Goal: Communication & Community: Answer question/provide support

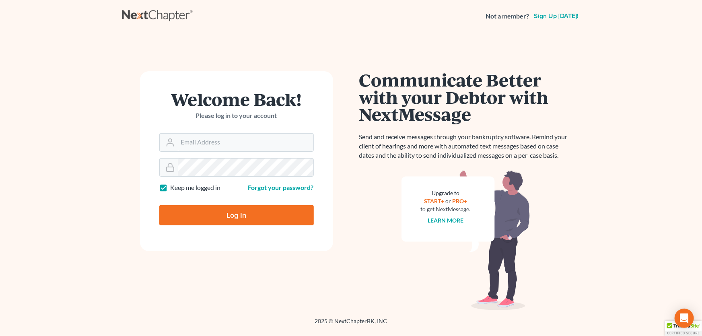
type input "[PERSON_NAME][EMAIL_ADDRESS][DOMAIN_NAME]"
click at [254, 211] on input "Log In" at bounding box center [236, 215] width 155 height 20
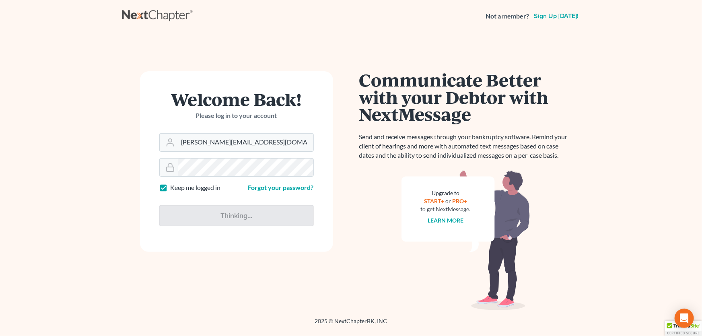
type input "Thinking..."
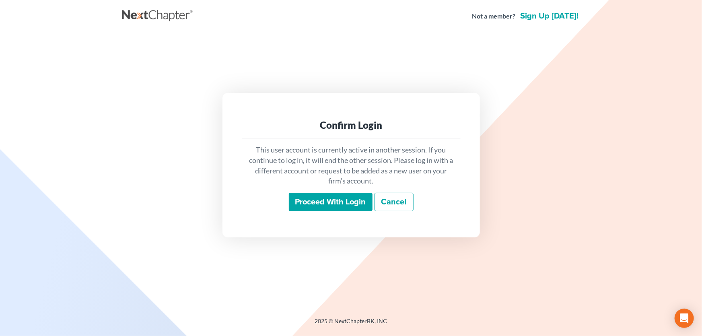
click at [330, 201] on input "Proceed with login" at bounding box center [331, 202] width 84 height 19
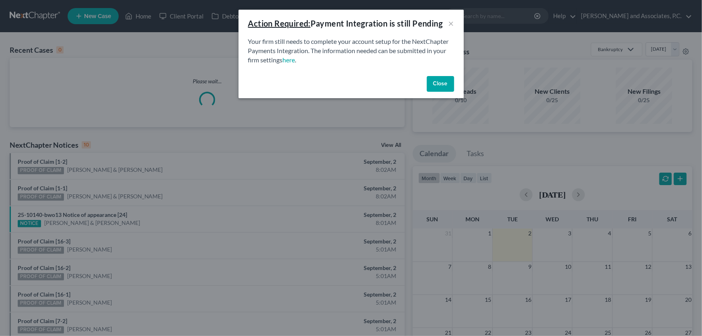
click at [439, 86] on button "Close" at bounding box center [440, 84] width 27 height 16
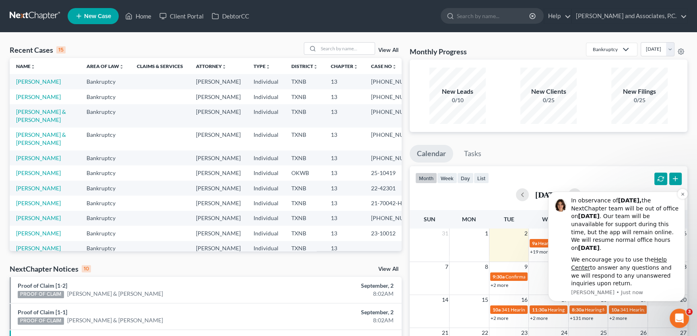
click at [647, 242] on div "In observance of [DATE], the NextChapter team will be out of office [DATE][DATE…" at bounding box center [625, 224] width 108 height 55
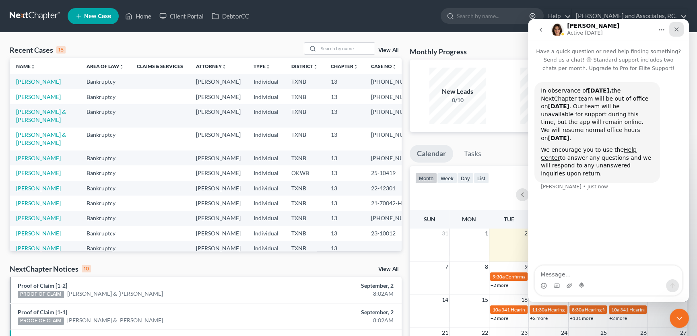
click at [677, 31] on icon "Close" at bounding box center [676, 29] width 6 height 6
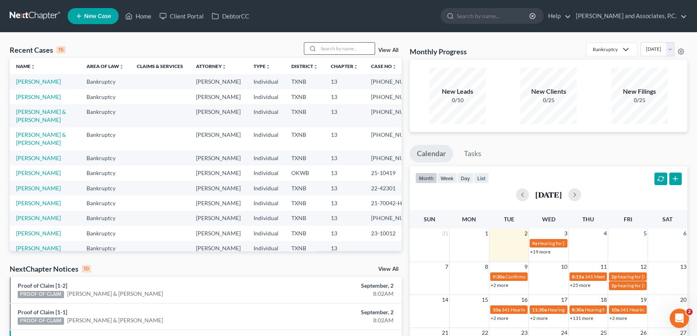
click at [357, 50] on input "search" at bounding box center [346, 49] width 56 height 12
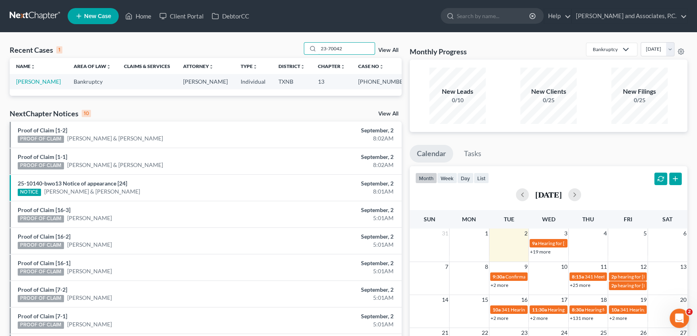
drag, startPoint x: 293, startPoint y: 42, endPoint x: 233, endPoint y: 35, distance: 60.4
click at [233, 35] on div "Recent Cases 1 23-70042 View All Name unfold_more expand_more expand_less Area …" at bounding box center [348, 242] width 697 height 418
drag, startPoint x: 250, startPoint y: 48, endPoint x: 238, endPoint y: 47, distance: 12.1
click at [238, 47] on div "Recent Cases 1 23-70205 View All" at bounding box center [206, 50] width 392 height 16
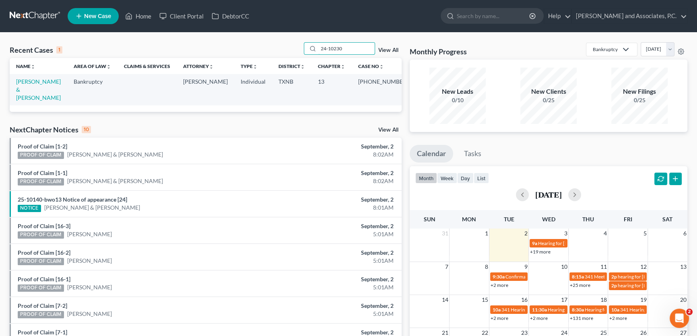
drag, startPoint x: 252, startPoint y: 64, endPoint x: 231, endPoint y: 66, distance: 21.5
click at [231, 66] on div "Recent Cases 1 24-10230 View All Name unfold_more expand_more expand_less Area …" at bounding box center [206, 77] width 392 height 70
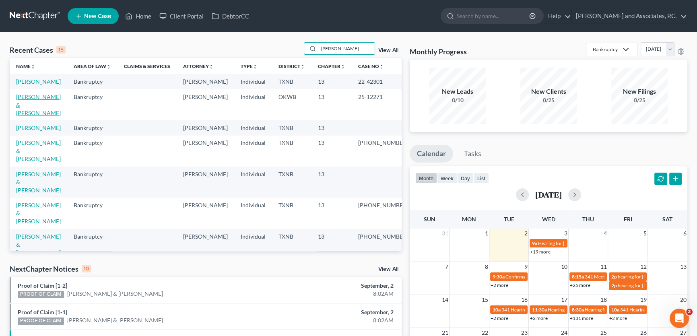
type input "[PERSON_NAME]"
click at [32, 111] on link "[PERSON_NAME] & [PERSON_NAME]" at bounding box center [38, 104] width 45 height 23
select select "5"
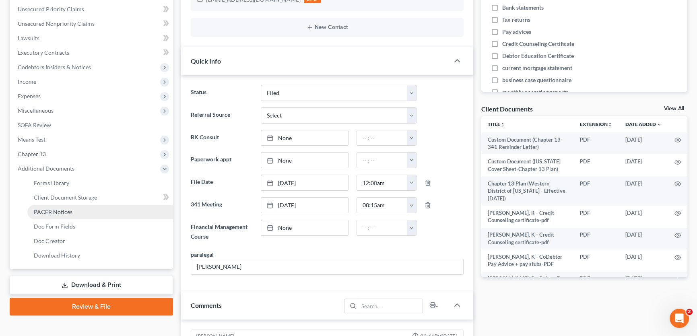
scroll to position [108, 0]
click at [57, 209] on span "PACER Notices" at bounding box center [53, 212] width 39 height 7
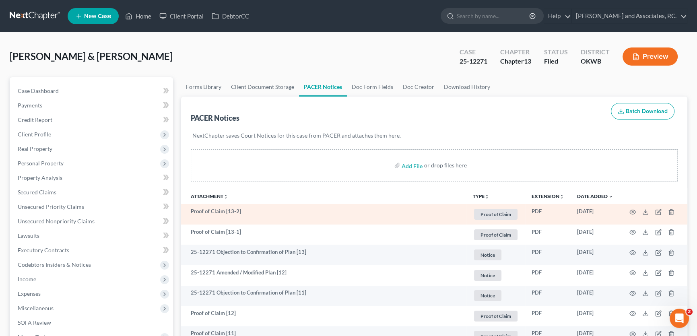
scroll to position [36, 0]
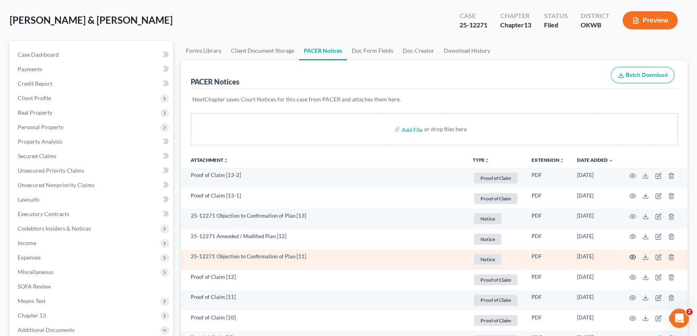
click at [631, 255] on icon "button" at bounding box center [633, 257] width 6 height 4
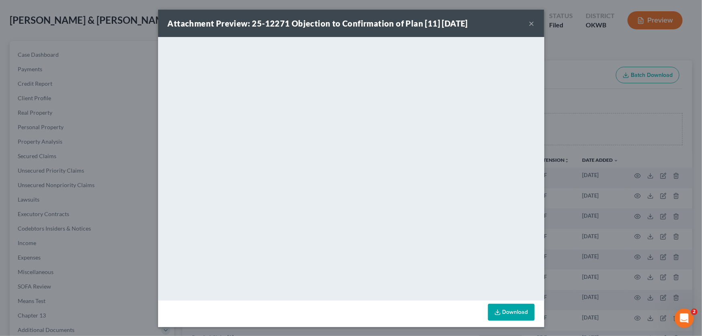
click at [531, 23] on button "×" at bounding box center [532, 24] width 6 height 10
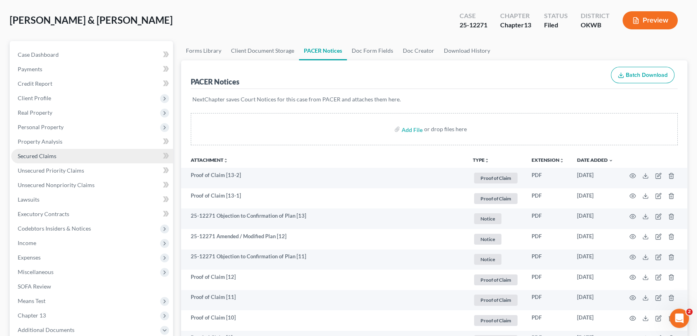
click at [60, 156] on link "Secured Claims" at bounding box center [92, 156] width 162 height 14
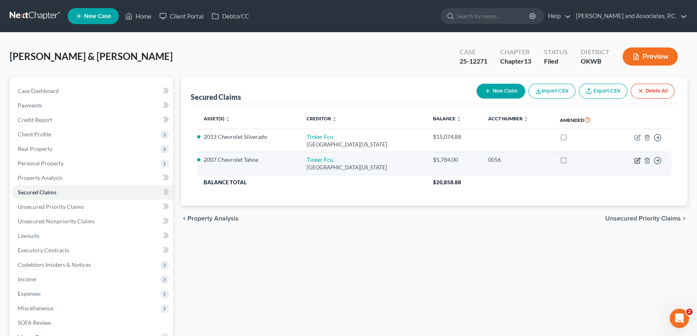
click at [634, 158] on icon "button" at bounding box center [637, 160] width 6 height 6
select select "37"
select select "8"
select select "2"
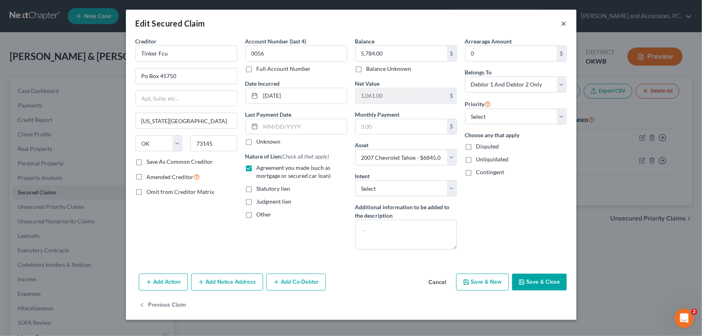
click at [566, 25] on button "×" at bounding box center [565, 24] width 6 height 10
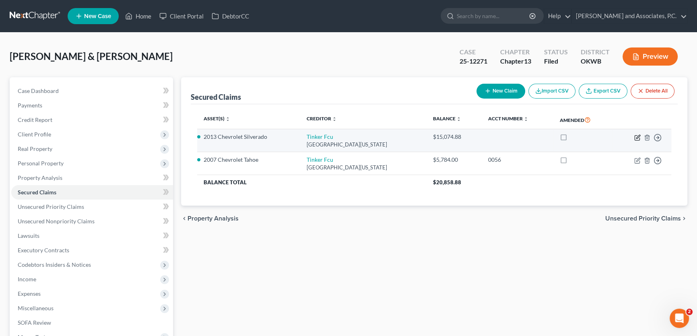
click at [638, 137] on icon "button" at bounding box center [638, 137] width 4 height 4
select select "37"
select select "6"
select select "2"
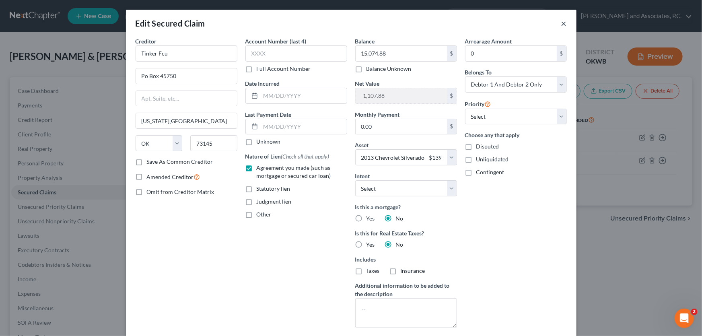
click at [563, 21] on button "×" at bounding box center [565, 24] width 6 height 10
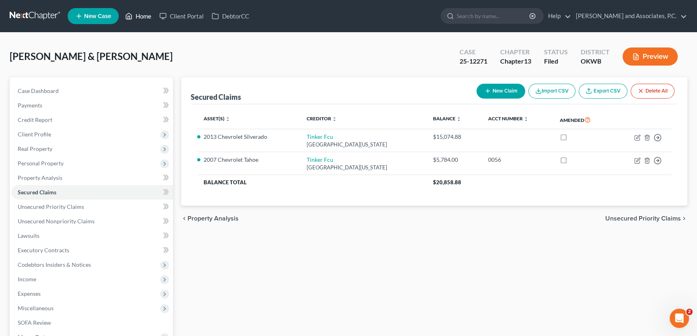
click at [142, 17] on link "Home" at bounding box center [138, 16] width 34 height 14
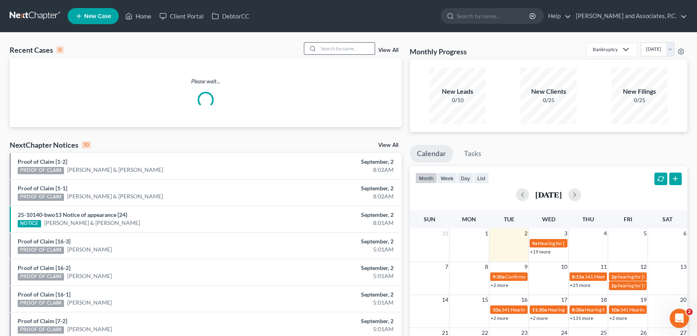
click at [336, 50] on input "search" at bounding box center [346, 49] width 56 height 12
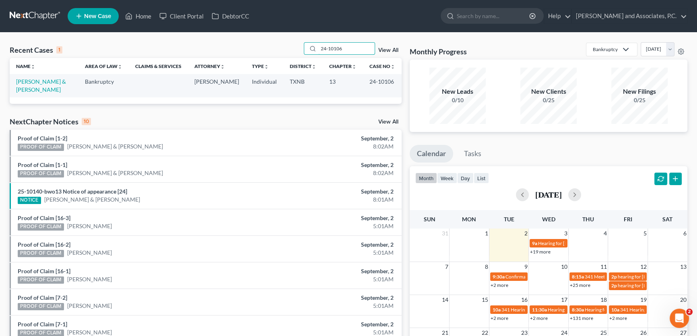
drag, startPoint x: 352, startPoint y: 52, endPoint x: 279, endPoint y: 46, distance: 72.7
click at [279, 46] on div "Recent Cases 1 24-10106 View All" at bounding box center [206, 50] width 392 height 16
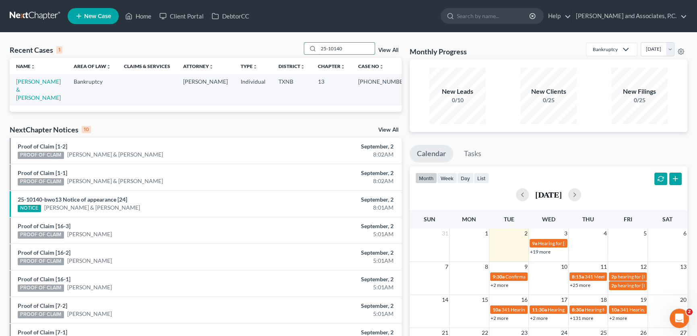
drag, startPoint x: 326, startPoint y: 48, endPoint x: 295, endPoint y: 48, distance: 31.4
click at [295, 48] on div "Recent Cases 1 25-10140 View All" at bounding box center [206, 50] width 392 height 16
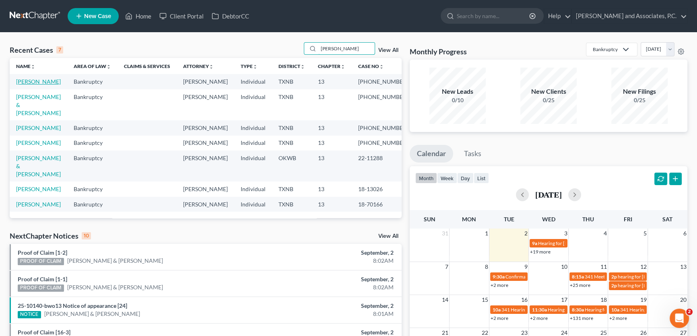
type input "[PERSON_NAME]"
click at [35, 81] on link "[PERSON_NAME]" at bounding box center [38, 81] width 45 height 7
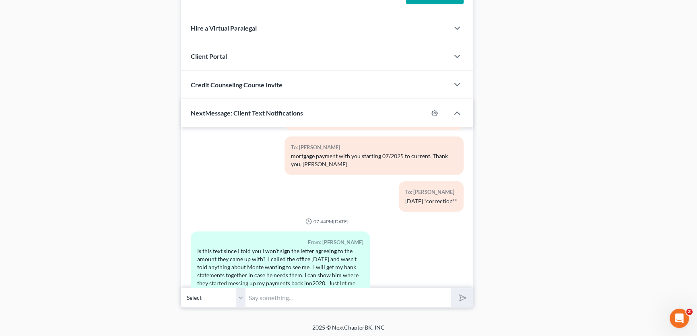
scroll to position [1002, 0]
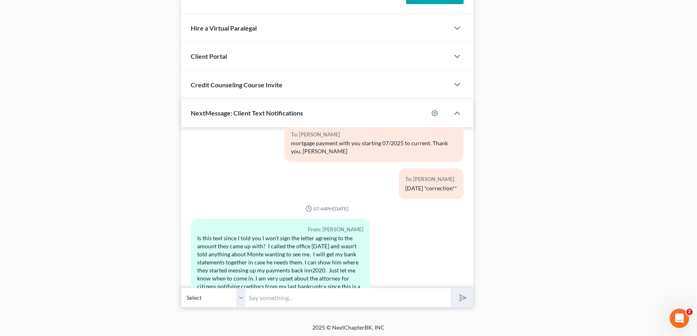
click at [244, 299] on select "Select [PHONE_NUMBER] - [PERSON_NAME]" at bounding box center [213, 298] width 64 height 20
click at [256, 296] on input "text" at bounding box center [348, 298] width 205 height 20
click at [299, 295] on input "text" at bounding box center [348, 298] width 205 height 20
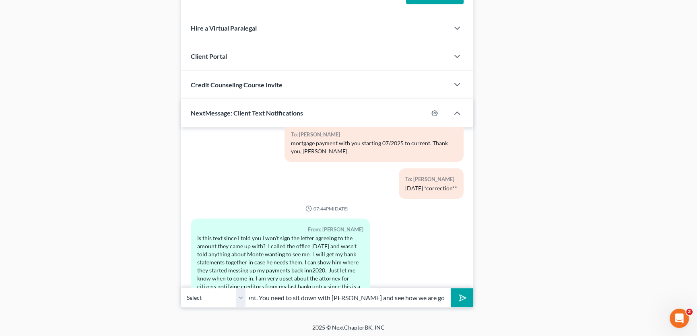
scroll to position [0, 241]
type input "yes, that text was sent after you notified us that you do not agree with the le…"
click at [244, 291] on select "Select [PHONE_NUMBER] - [PERSON_NAME]" at bounding box center [213, 298] width 64 height 20
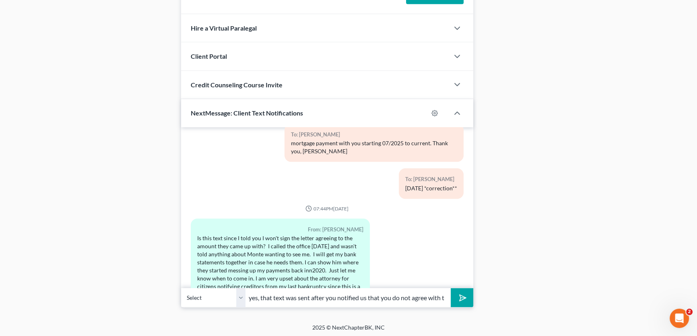
drag, startPoint x: 236, startPoint y: 299, endPoint x: 194, endPoint y: 299, distance: 42.7
click at [194, 299] on div "Select [PHONE_NUMBER] - [PERSON_NAME] yes, that text was sent after you notifie…" at bounding box center [327, 297] width 292 height 19
click at [405, 295] on input "yes, that text was sent after you notified us that you do not agree with the le…" at bounding box center [348, 298] width 205 height 20
drag, startPoint x: 423, startPoint y: 295, endPoint x: 493, endPoint y: 293, distance: 69.3
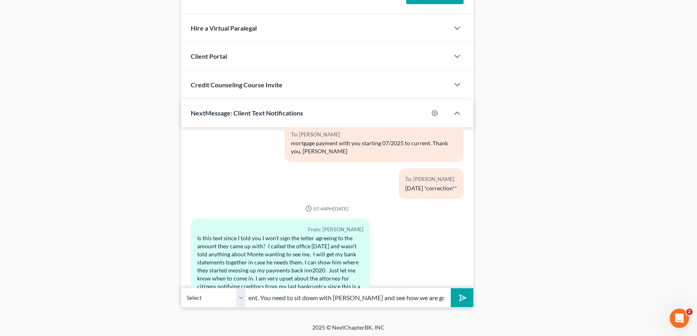
click at [420, 298] on input "yes, that text was sent after you notified us that you do not agree with the le…" at bounding box center [348, 298] width 205 height 20
click at [456, 294] on button "submit" at bounding box center [462, 297] width 22 height 19
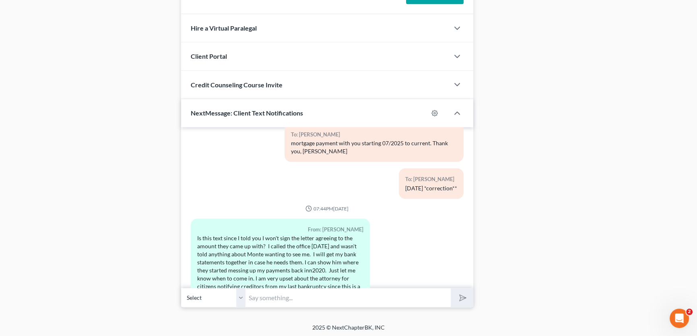
click at [413, 298] on input "text" at bounding box center [348, 298] width 205 height 20
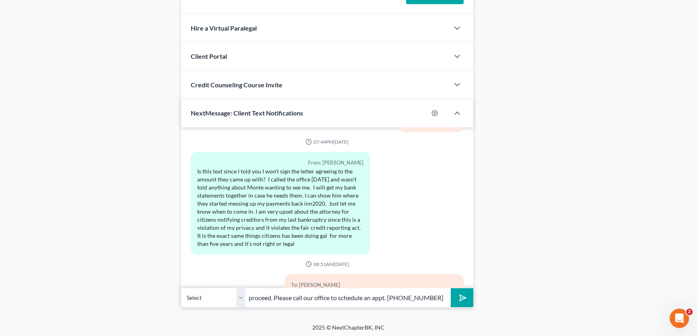
type input "proceed. Please call our office to schedule an appt. [PHONE_NUMBER]"
click at [467, 295] on button "submit" at bounding box center [462, 297] width 22 height 19
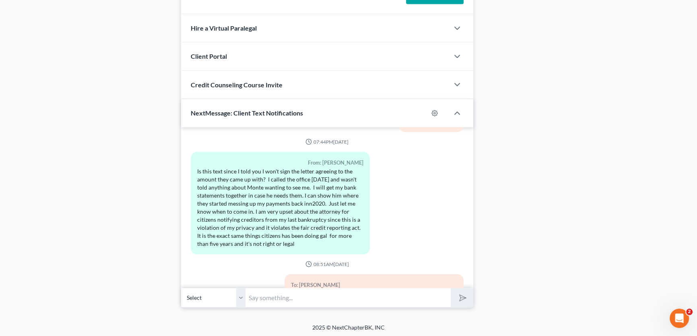
scroll to position [1106, 0]
